Goal: Information Seeking & Learning: Learn about a topic

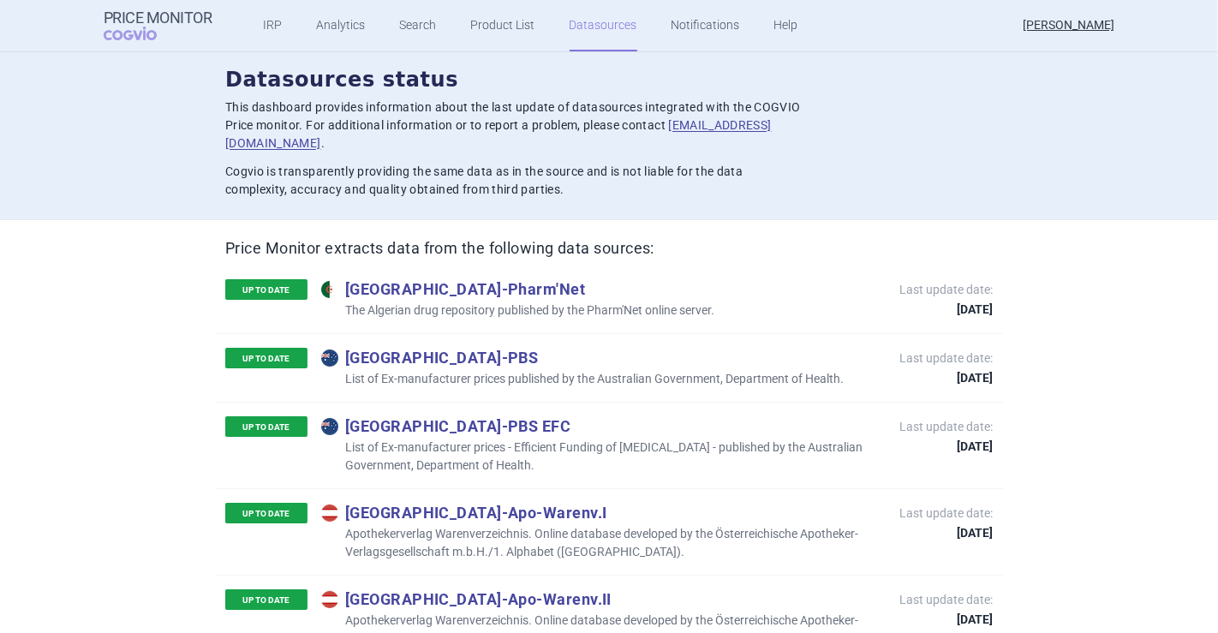
click at [358, 27] on ul "IRP Analytics Search Product List Datasources Notifications Help" at bounding box center [509, 25] width 595 height 51
click at [351, 27] on link "Analytics" at bounding box center [341, 25] width 49 height 51
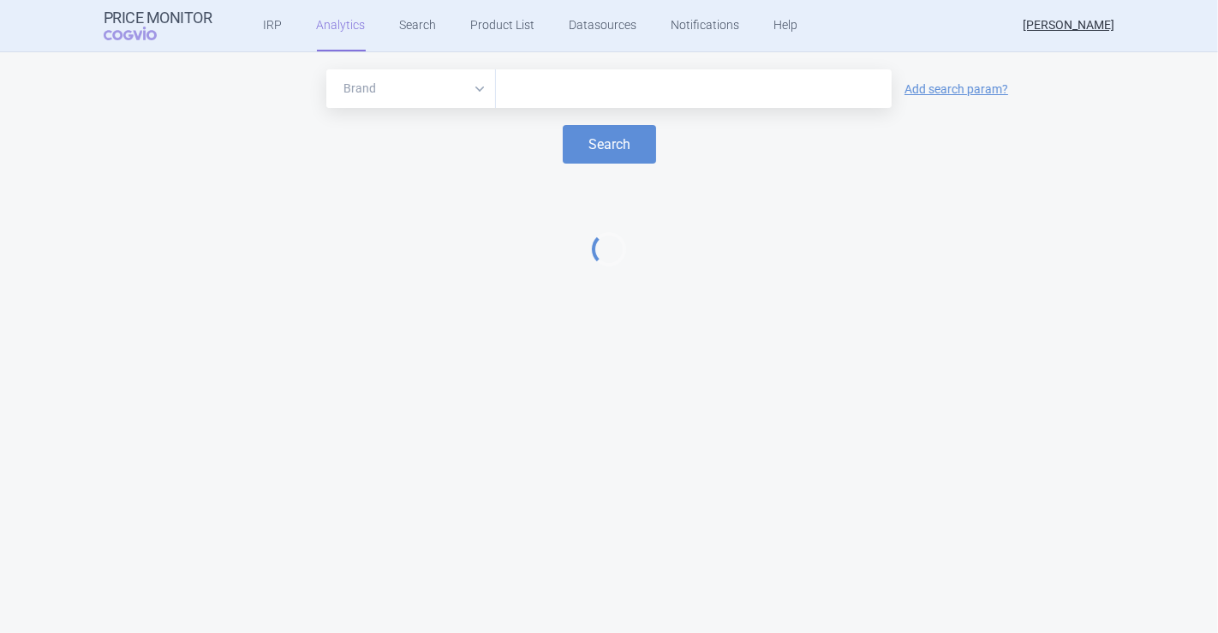
click at [424, 70] on select "Brand ATC/Active substance Therapeutic area" at bounding box center [411, 88] width 170 height 39
click at [553, 90] on input "text" at bounding box center [694, 89] width 379 height 22
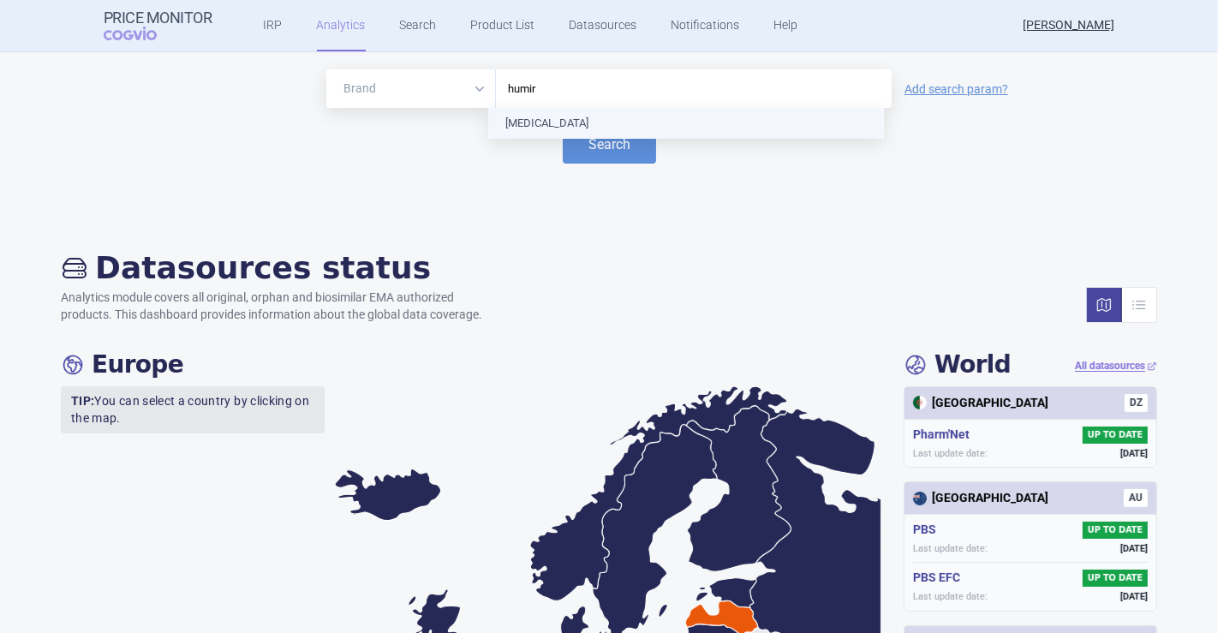
type input "[MEDICAL_DATA]"
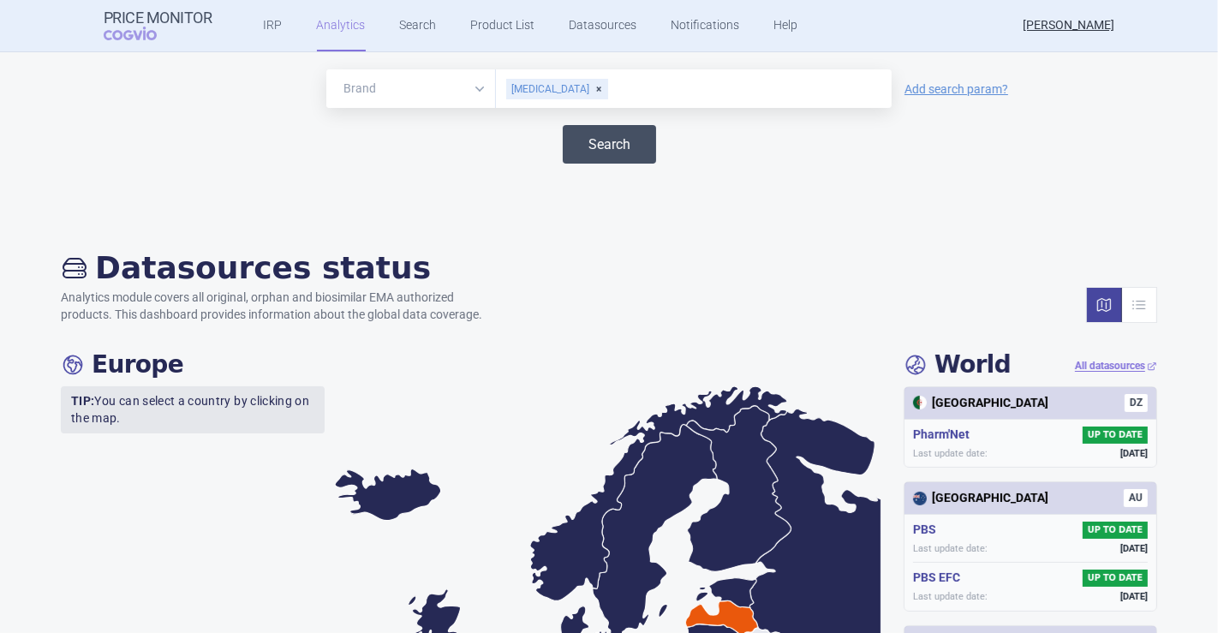
click at [619, 139] on button "Search" at bounding box center [609, 144] width 93 height 39
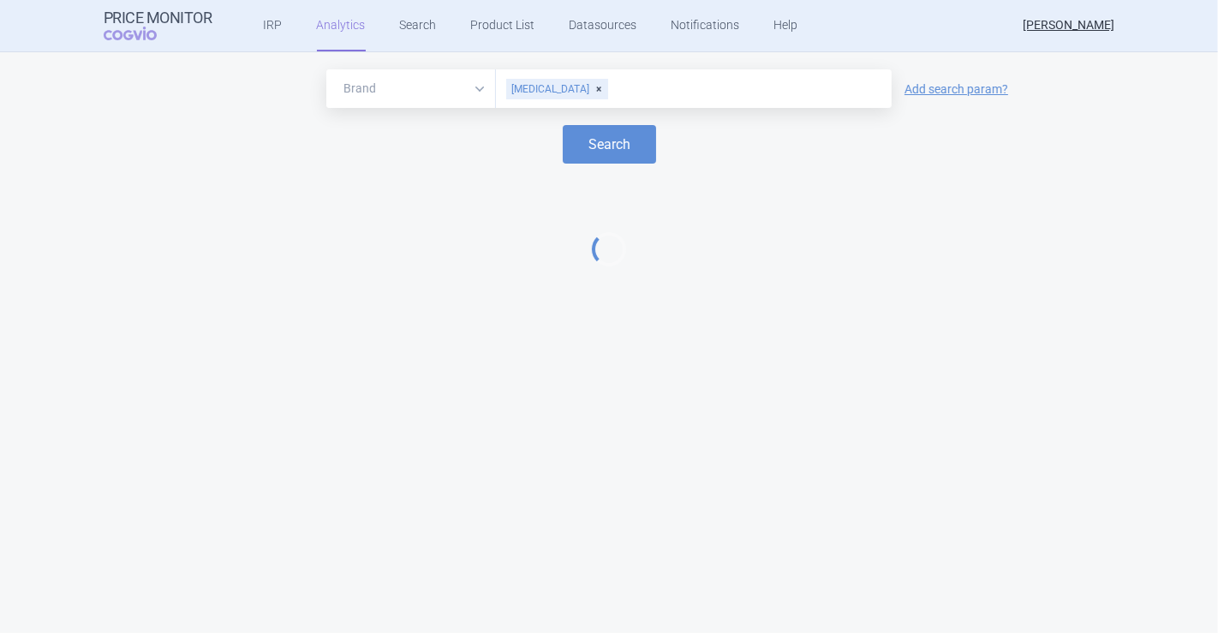
select select "EUR"
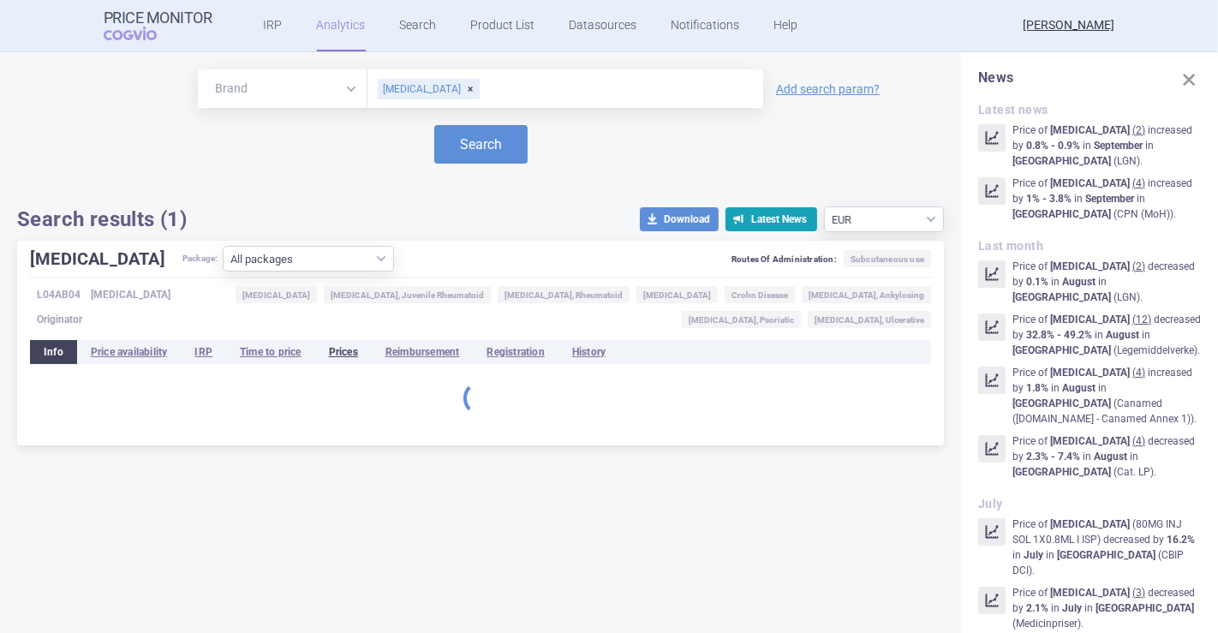
click at [327, 340] on li "Prices" at bounding box center [343, 352] width 57 height 24
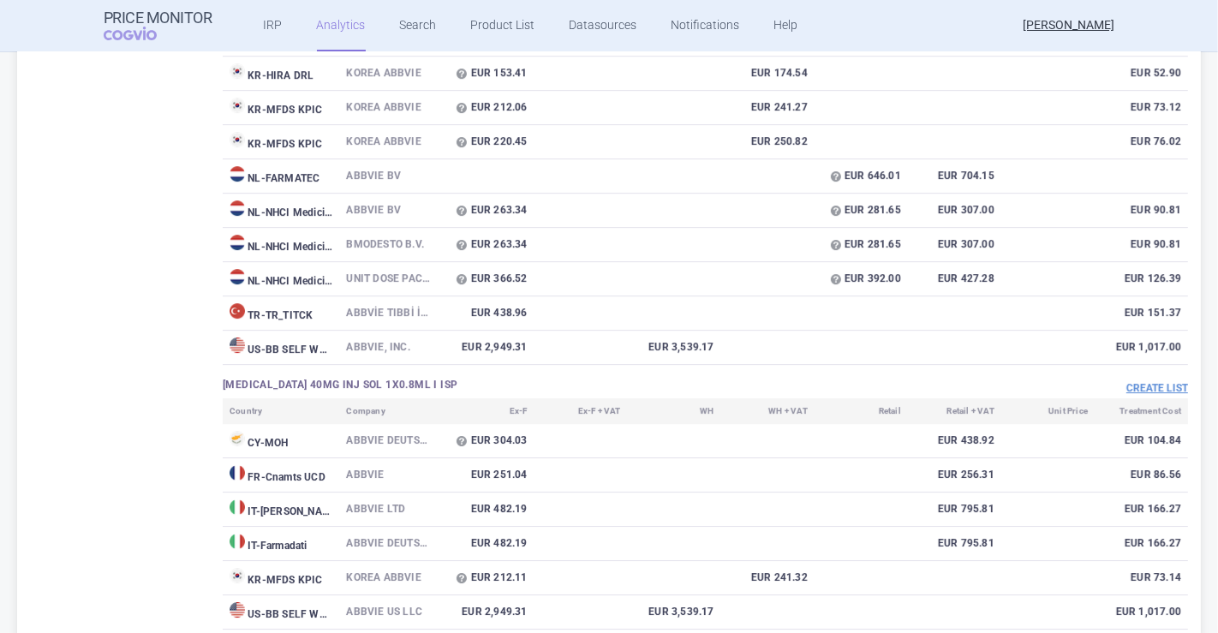
scroll to position [5236, 0]
